Goal: Check status: Check status

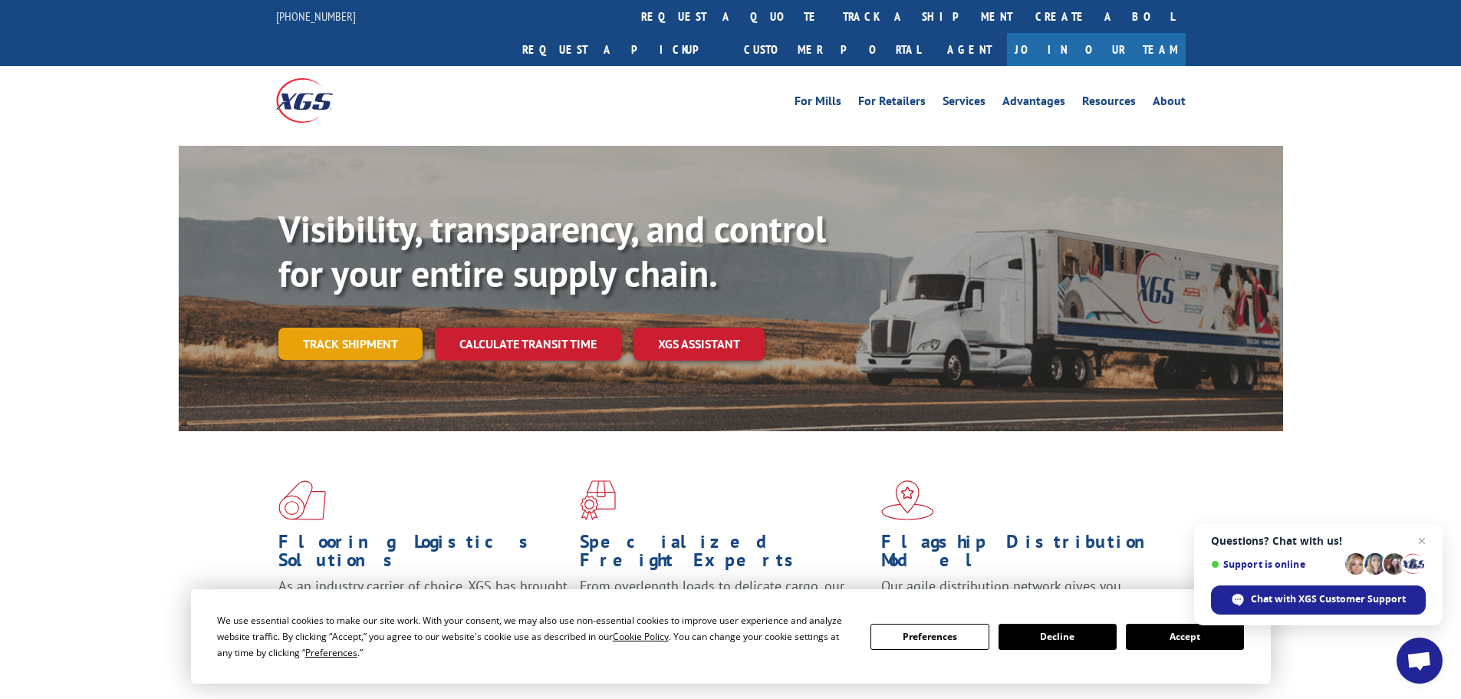
click at [333, 328] on link "Track shipment" at bounding box center [350, 344] width 144 height 32
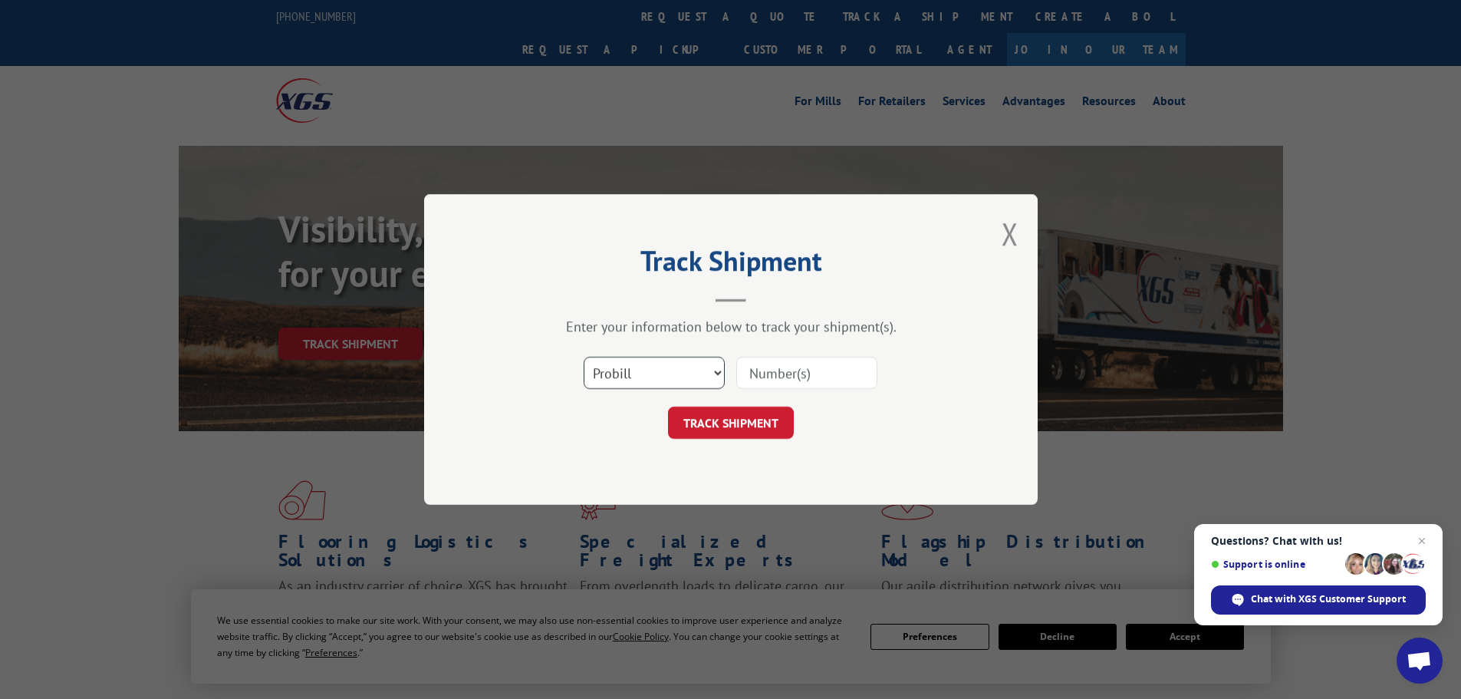
click at [702, 382] on select "Select category... Probill BOL PO" at bounding box center [654, 373] width 141 height 32
select select "po"
click at [584, 357] on select "Select category... Probill BOL PO" at bounding box center [654, 373] width 141 height 32
click at [785, 377] on input at bounding box center [806, 373] width 141 height 32
paste input "02515979"
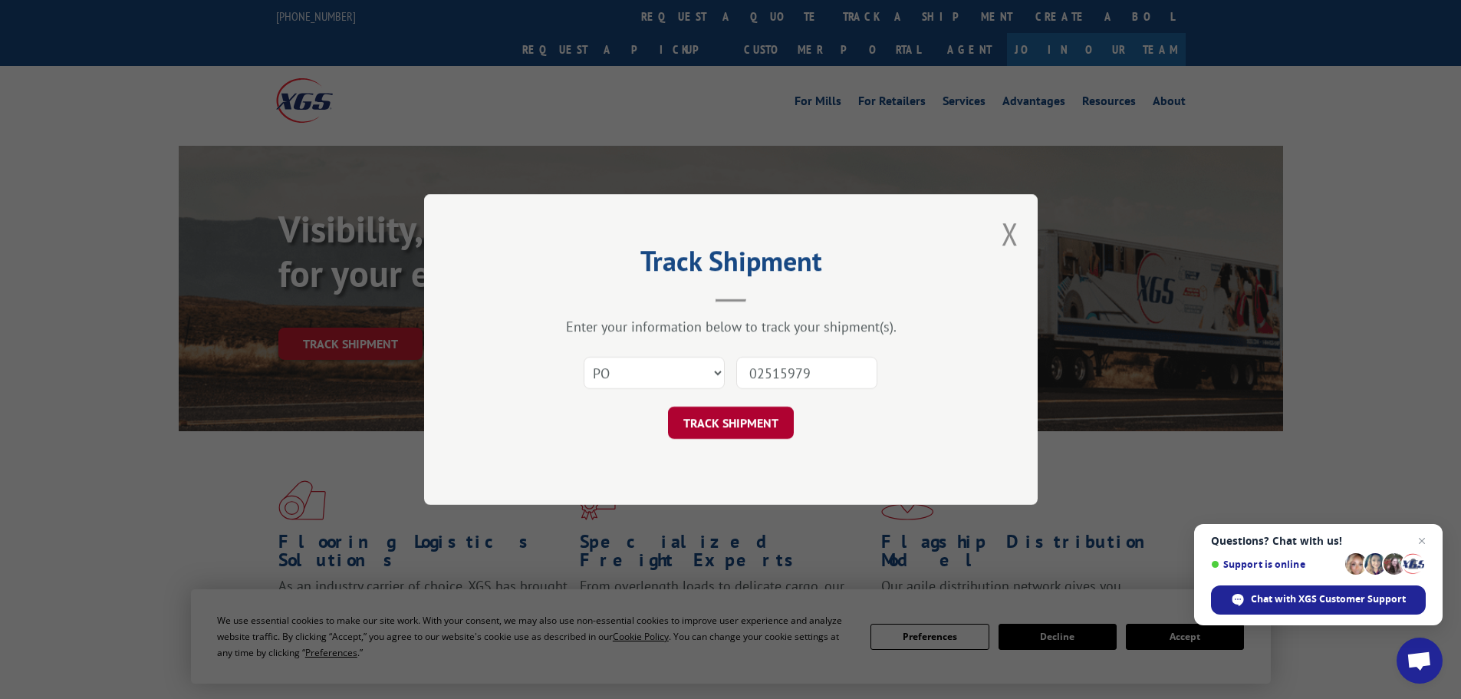
type input "02515979"
click at [736, 433] on button "TRACK SHIPMENT" at bounding box center [731, 423] width 126 height 32
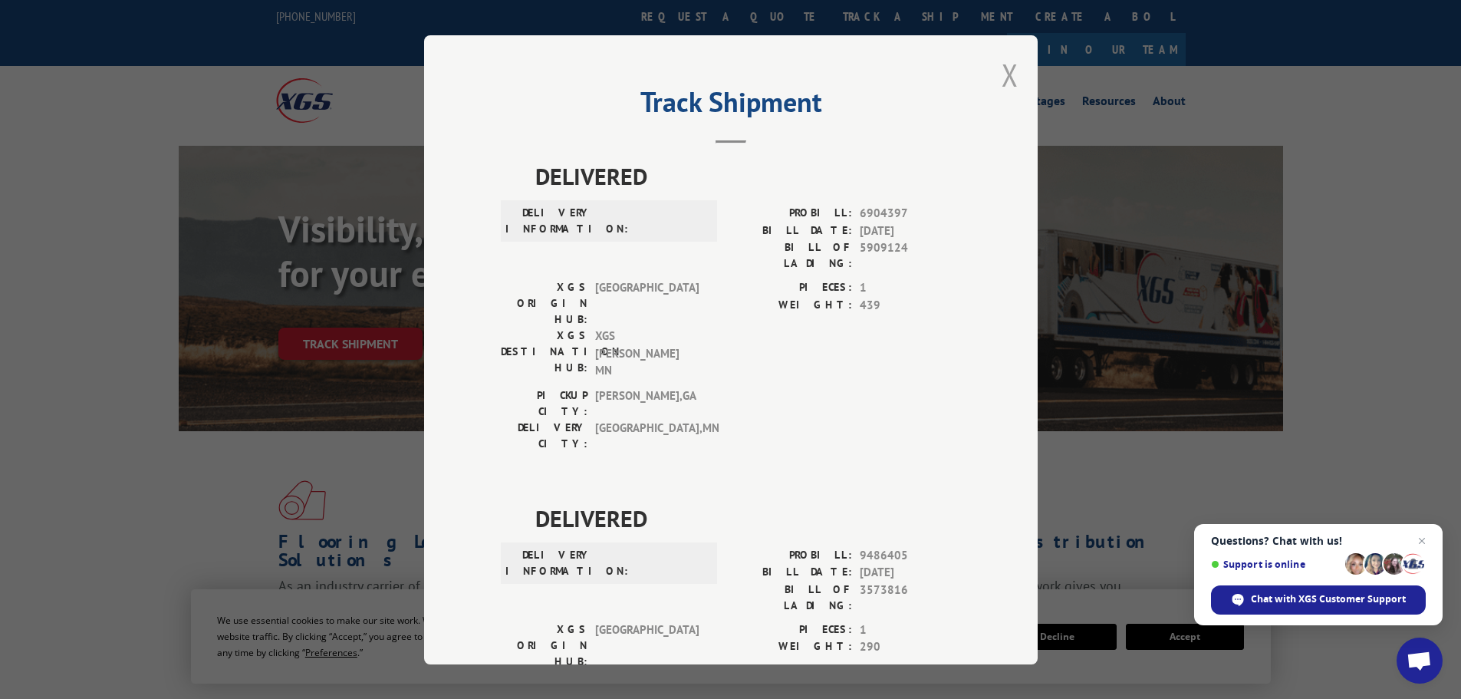
click at [1002, 79] on button "Close modal" at bounding box center [1010, 74] width 17 height 41
